Goal: Find specific page/section: Find specific page/section

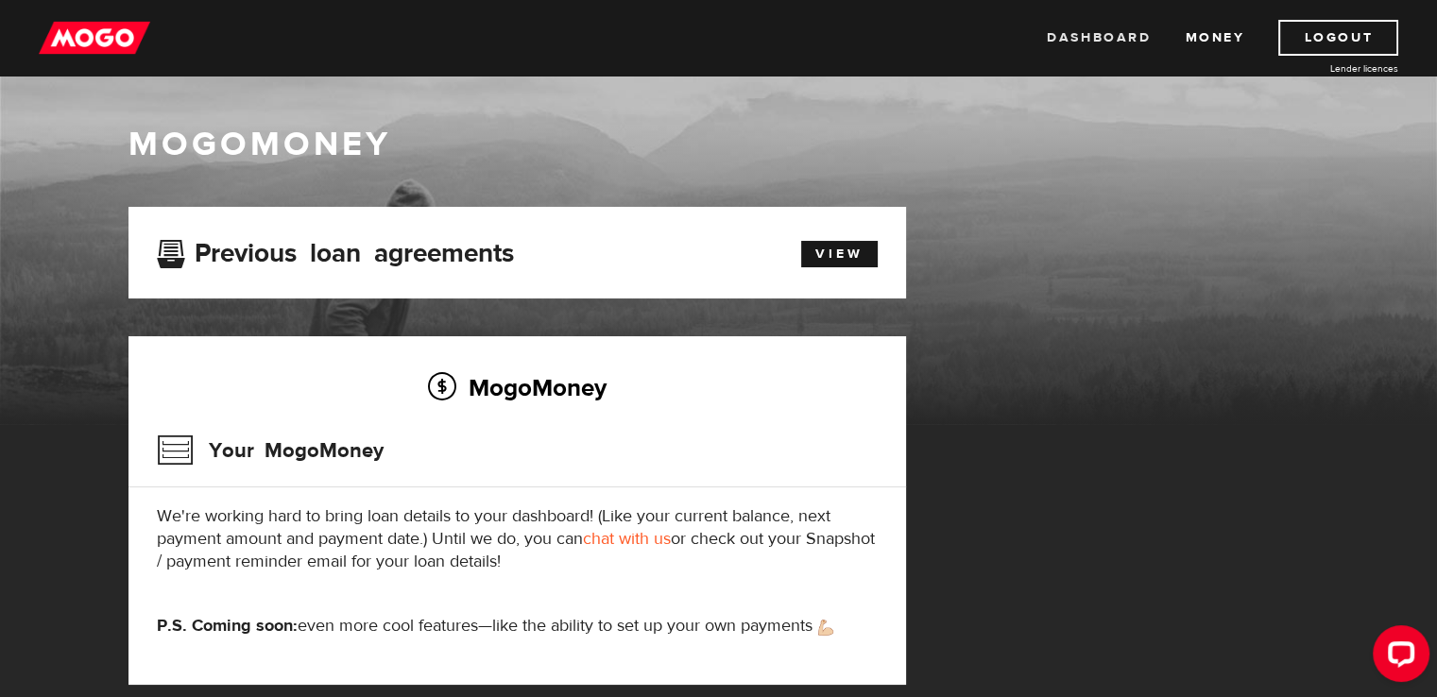
click at [1065, 35] on link "Dashboard" at bounding box center [1099, 38] width 104 height 36
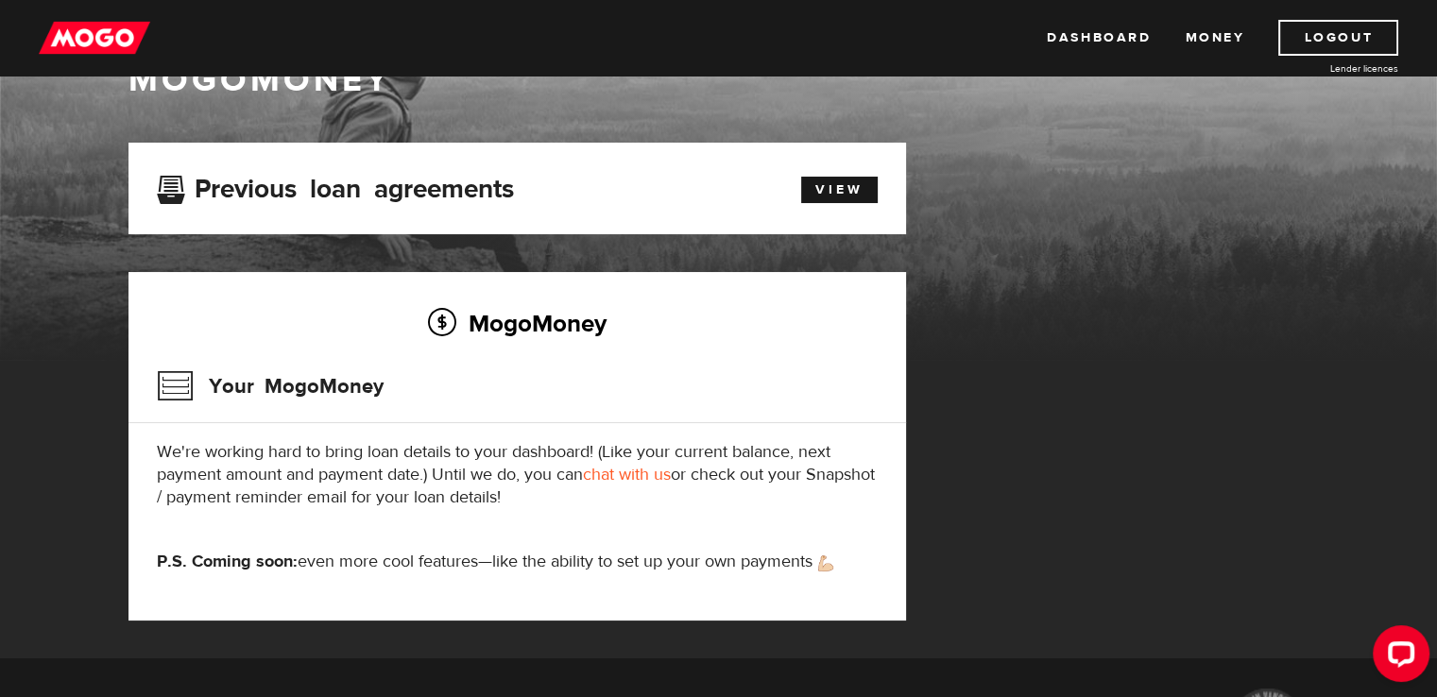
scroll to position [94, 0]
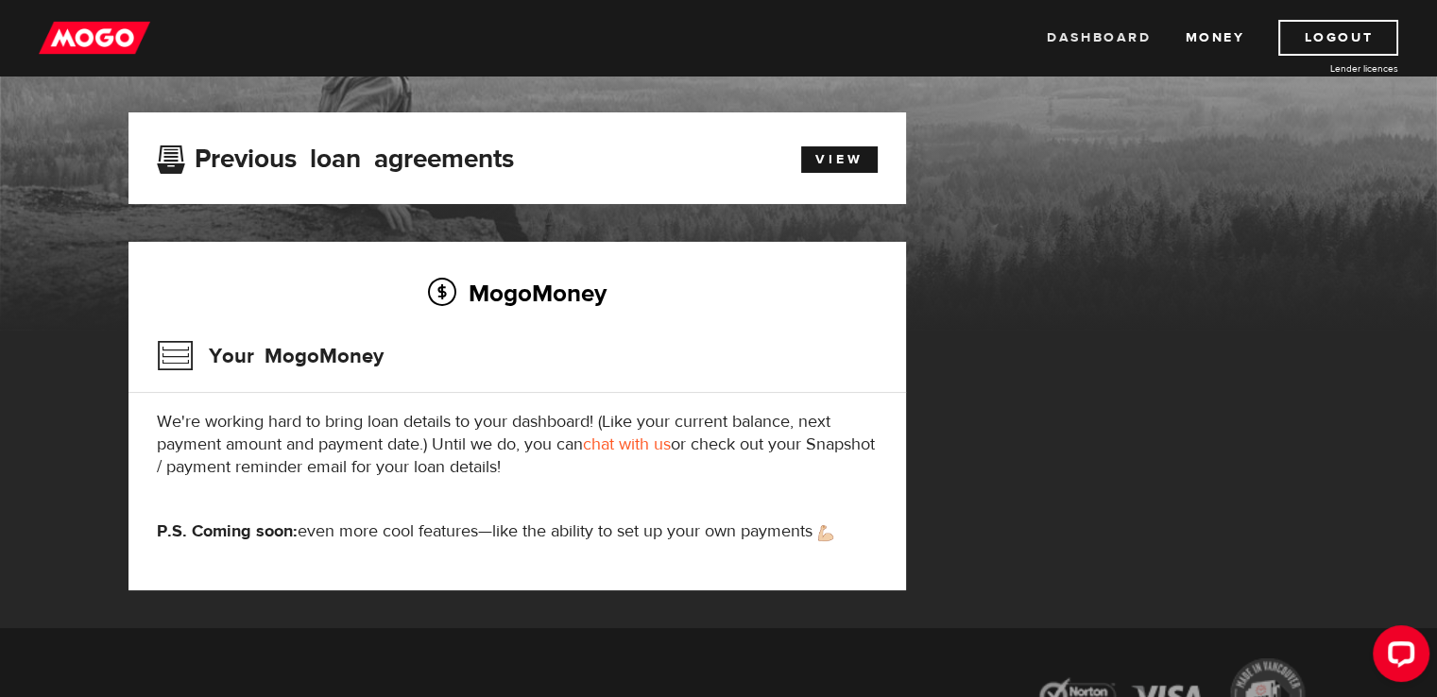
click at [1126, 39] on link "Dashboard" at bounding box center [1099, 38] width 104 height 36
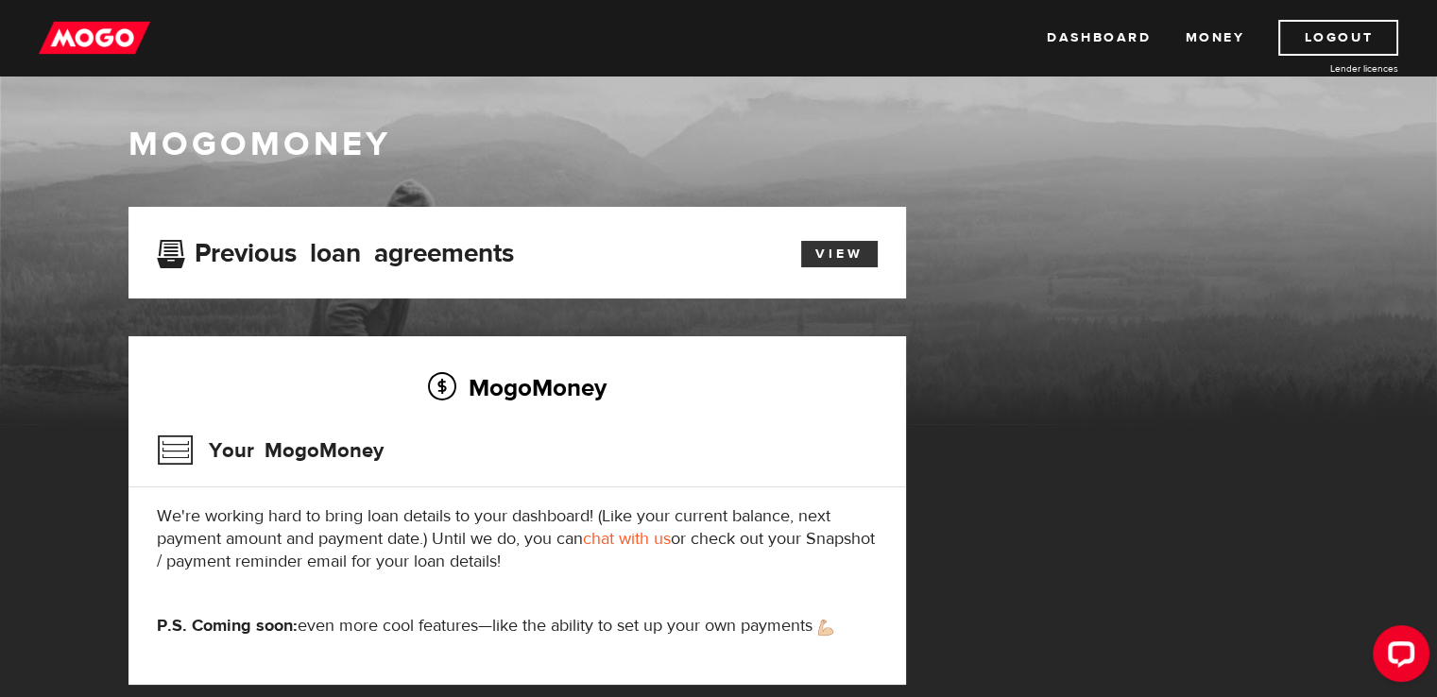
click at [840, 247] on link "View" at bounding box center [839, 254] width 77 height 26
click at [1113, 34] on link "Dashboard" at bounding box center [1099, 38] width 104 height 36
